Goal: Check status: Check status

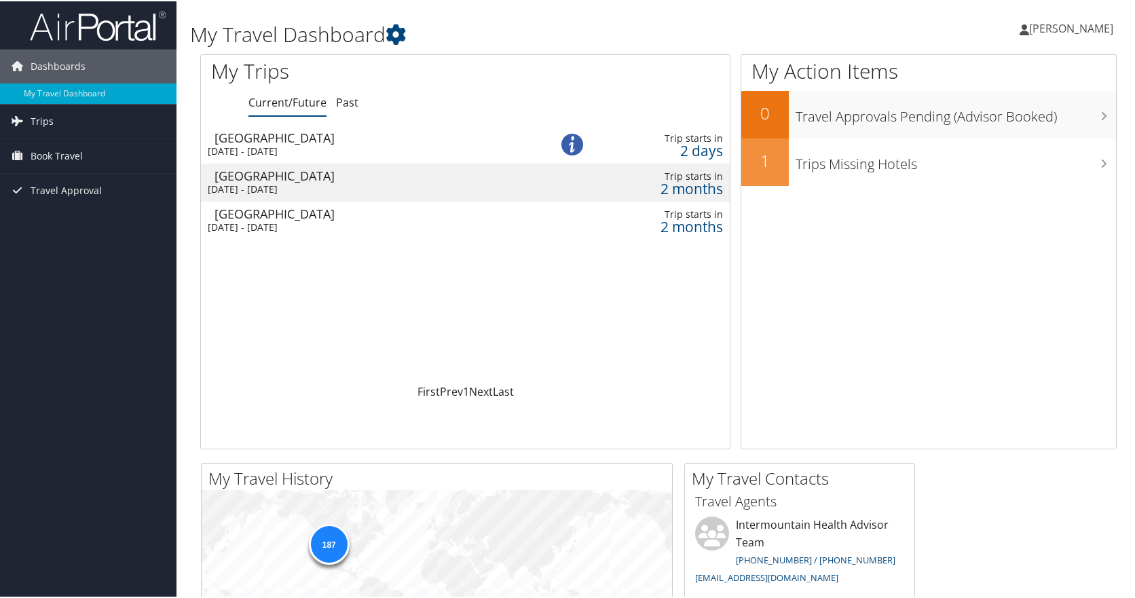
click at [289, 149] on div "[DATE] - [DATE]" at bounding box center [367, 150] width 318 height 12
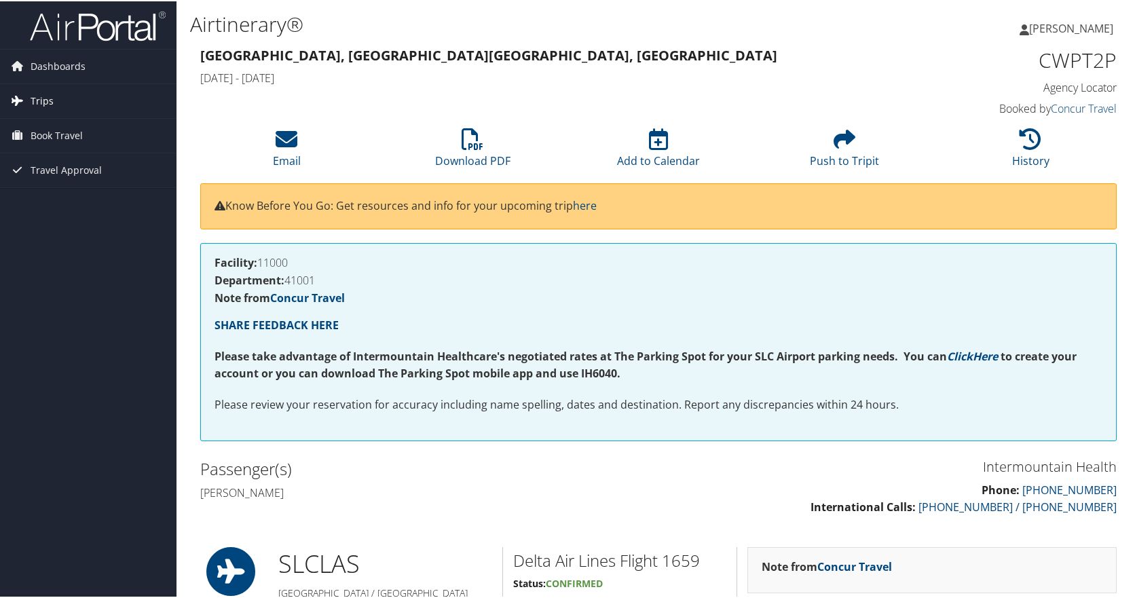
click at [41, 105] on span "Trips" at bounding box center [42, 100] width 23 height 34
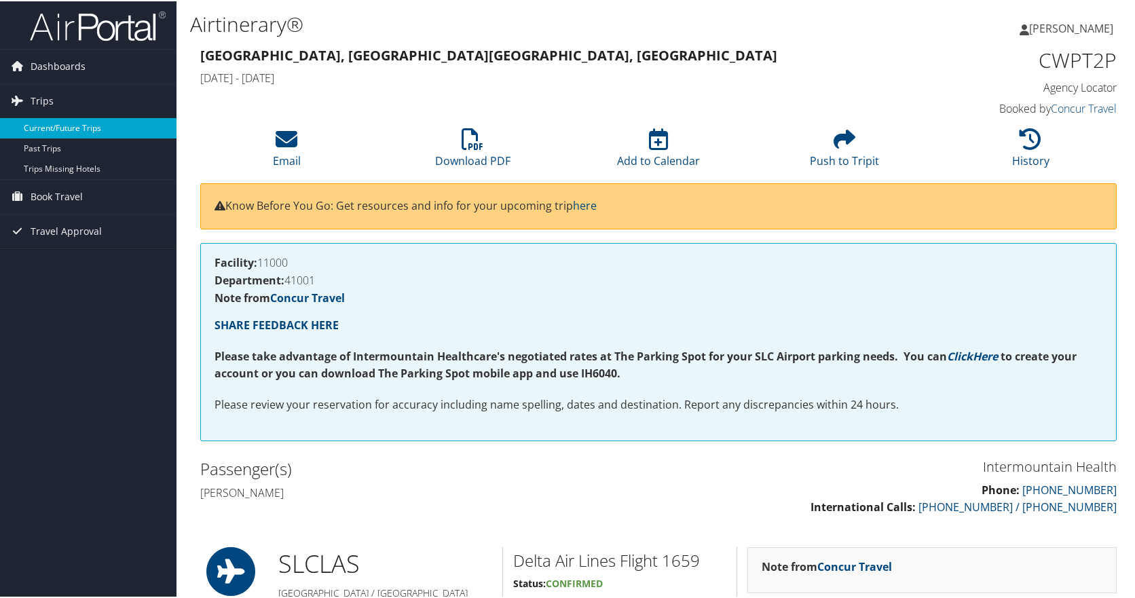
click at [48, 121] on link "Current/Future Trips" at bounding box center [88, 127] width 176 height 20
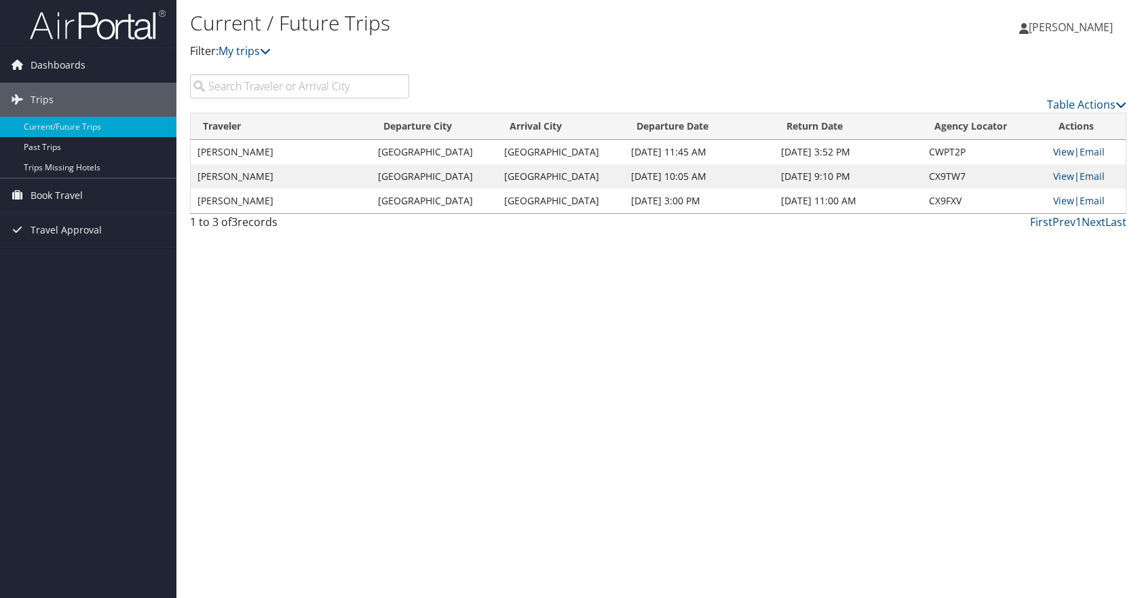
click at [1053, 149] on link "View" at bounding box center [1063, 151] width 21 height 13
